Goal: Task Accomplishment & Management: Use online tool/utility

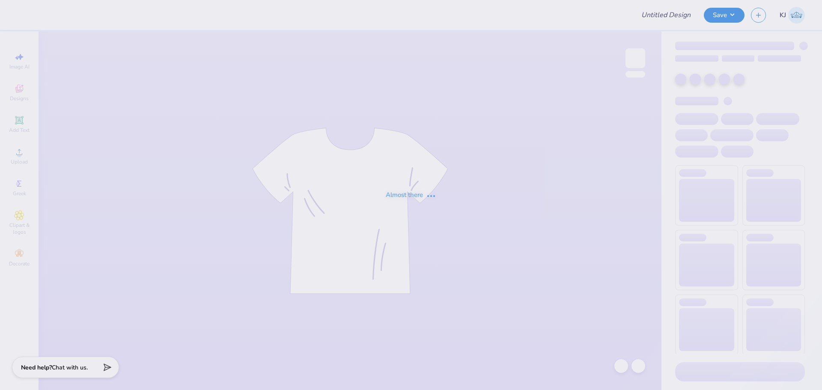
type input "sdt perfect fit tank"
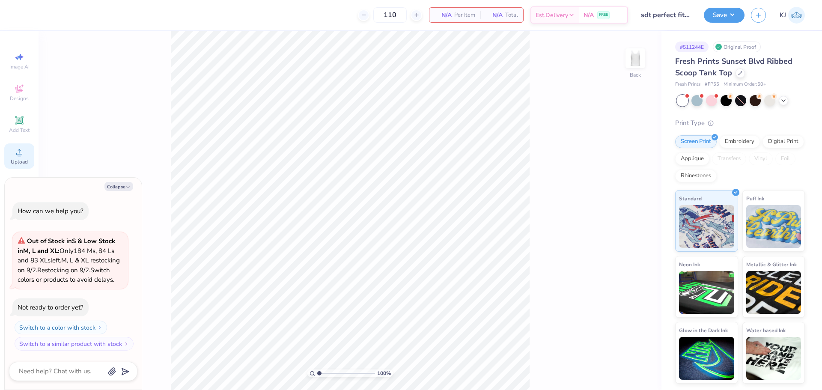
click at [16, 157] on icon at bounding box center [19, 152] width 10 height 10
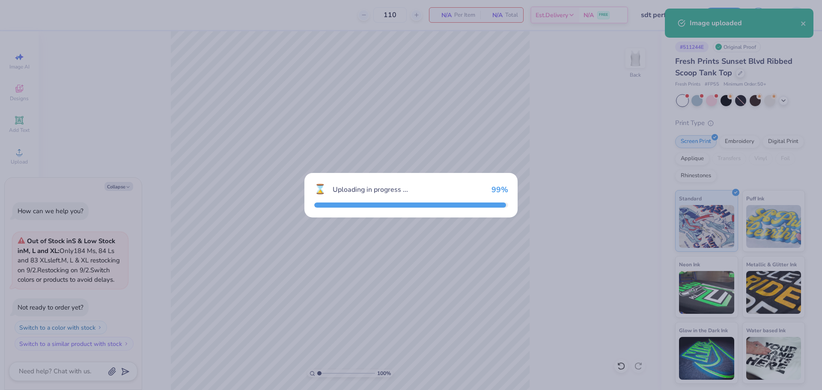
type textarea "x"
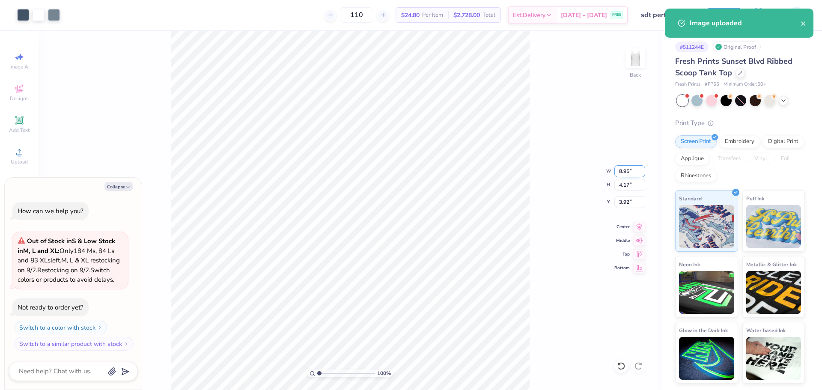
click at [622, 173] on input "8.95" at bounding box center [629, 171] width 31 height 12
type input "7"
type textarea "x"
type input "7.00"
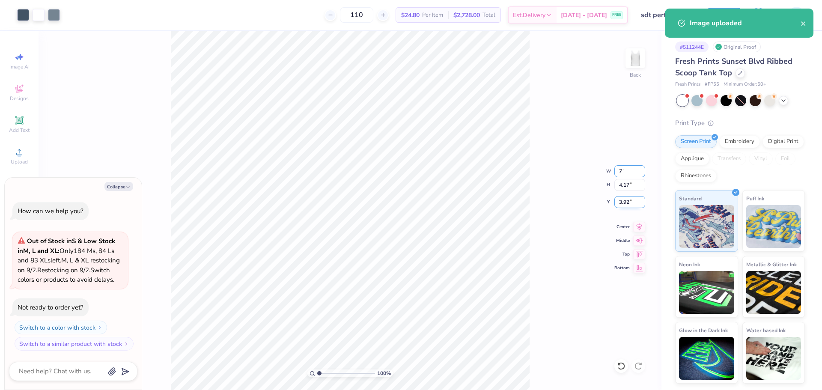
type input "3.26"
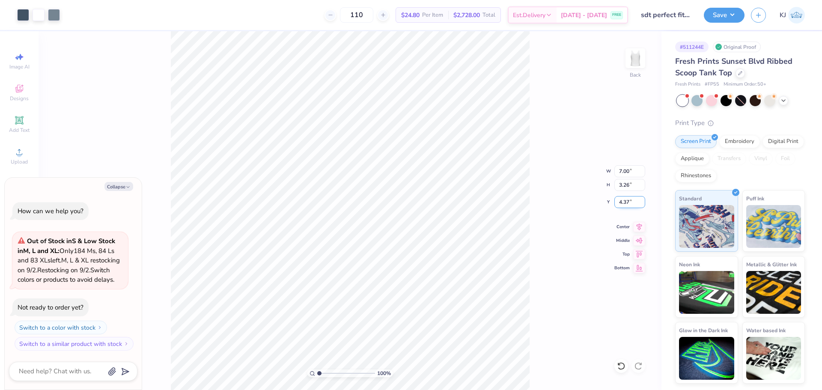
click at [622, 203] on input "4.37" at bounding box center [629, 202] width 31 height 12
type input "3"
type textarea "x"
click at [621, 202] on input "3.00" at bounding box center [629, 202] width 31 height 12
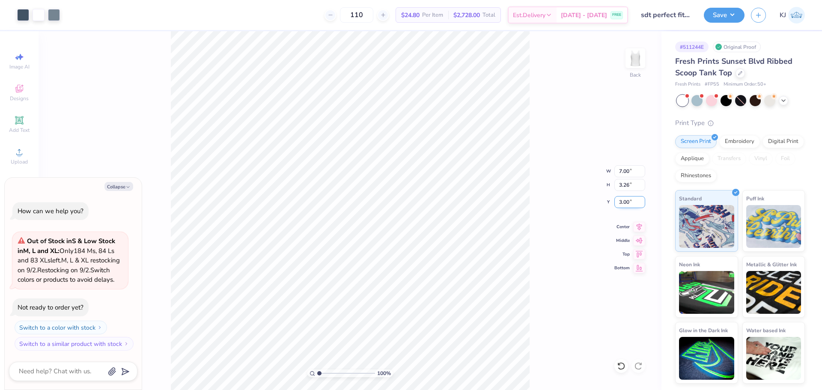
click at [621, 202] on input "3.00" at bounding box center [629, 202] width 31 height 12
type input "2"
type textarea "x"
type input "2.00"
click at [534, 206] on div "100 % Back W 7.00 7.00 " H 3.26 3.26 " Y 2.00 2.00 " Center Middle Top Bottom" at bounding box center [350, 210] width 623 height 359
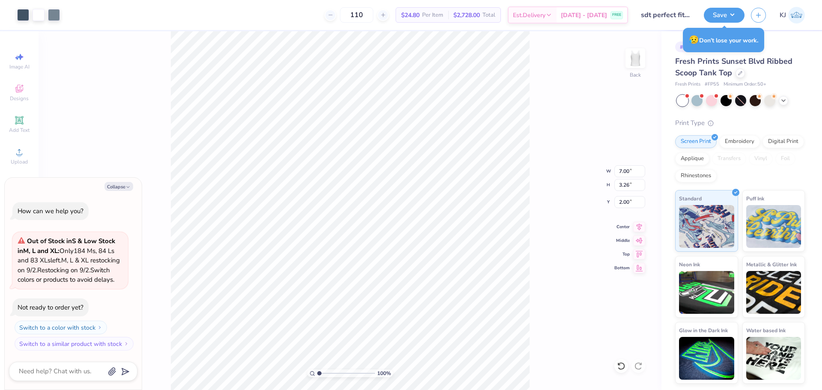
type textarea "x"
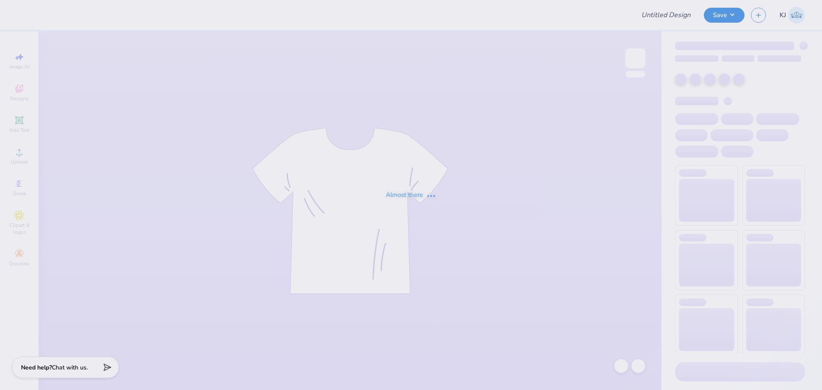
type input "aphi football fam wknd merch"
